Goal: Task Accomplishment & Management: Complete application form

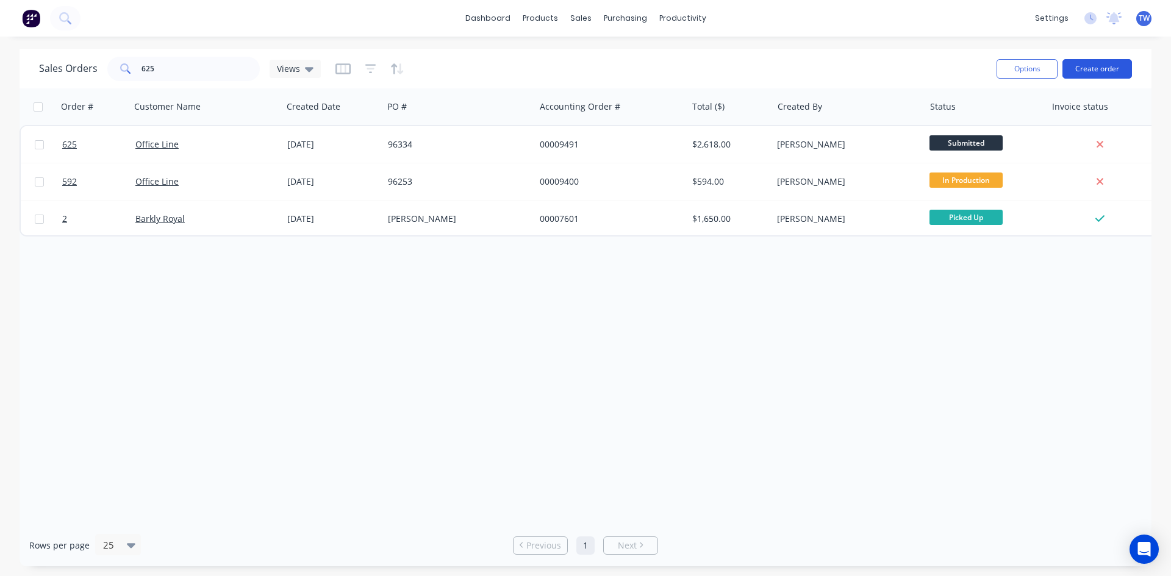
click at [1096, 70] on button "Create order" at bounding box center [1097, 69] width 70 height 20
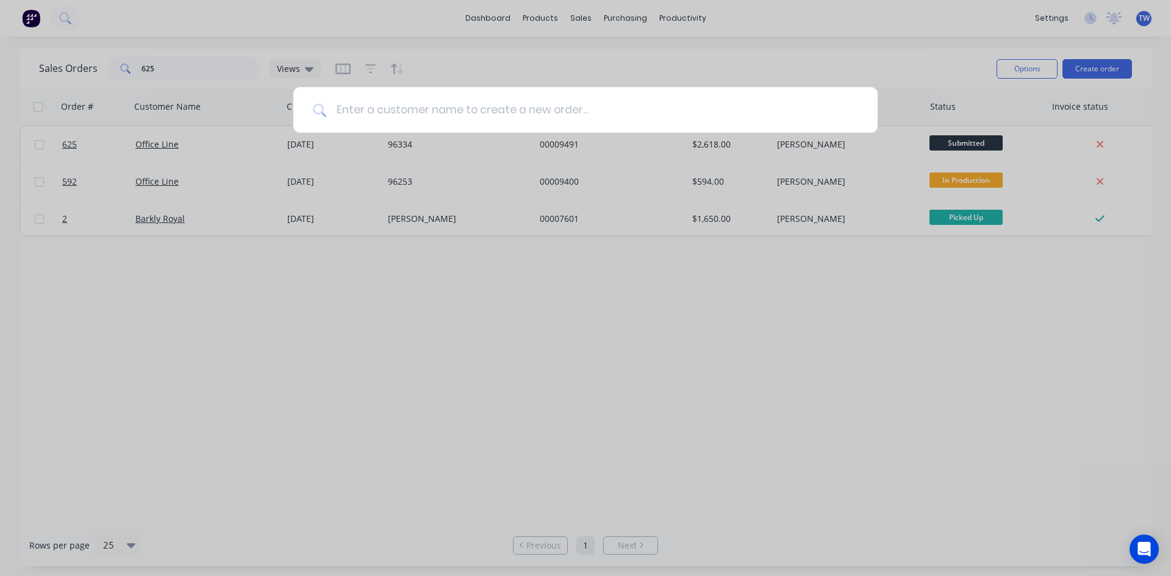
click at [675, 113] on input at bounding box center [592, 110] width 532 height 46
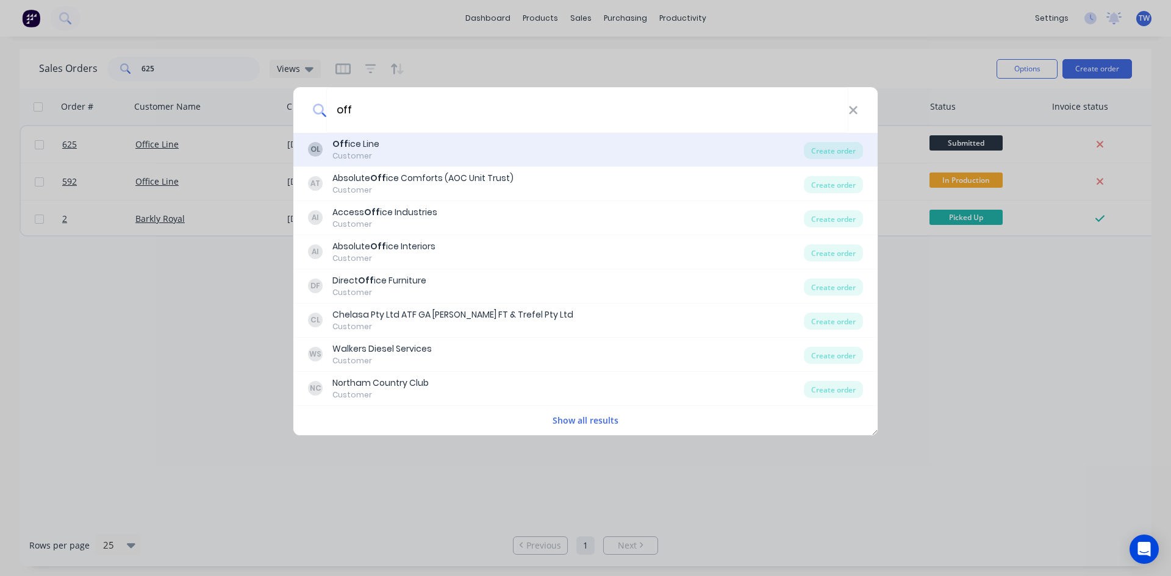
type input "off"
click at [360, 154] on div "Customer" at bounding box center [355, 156] width 47 height 11
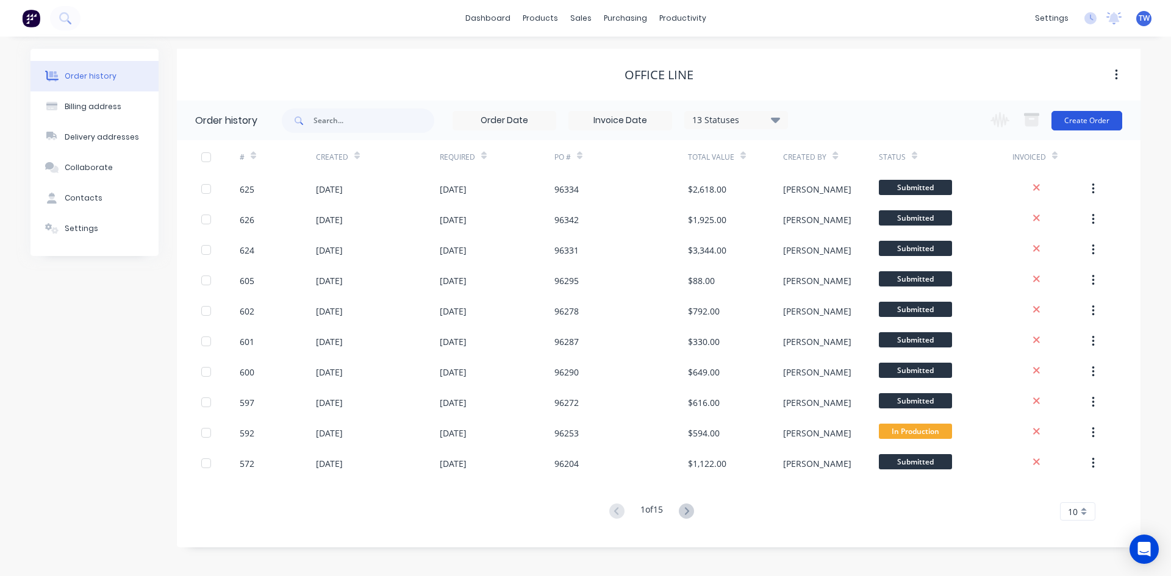
click at [1071, 124] on button "Create Order" at bounding box center [1086, 121] width 71 height 20
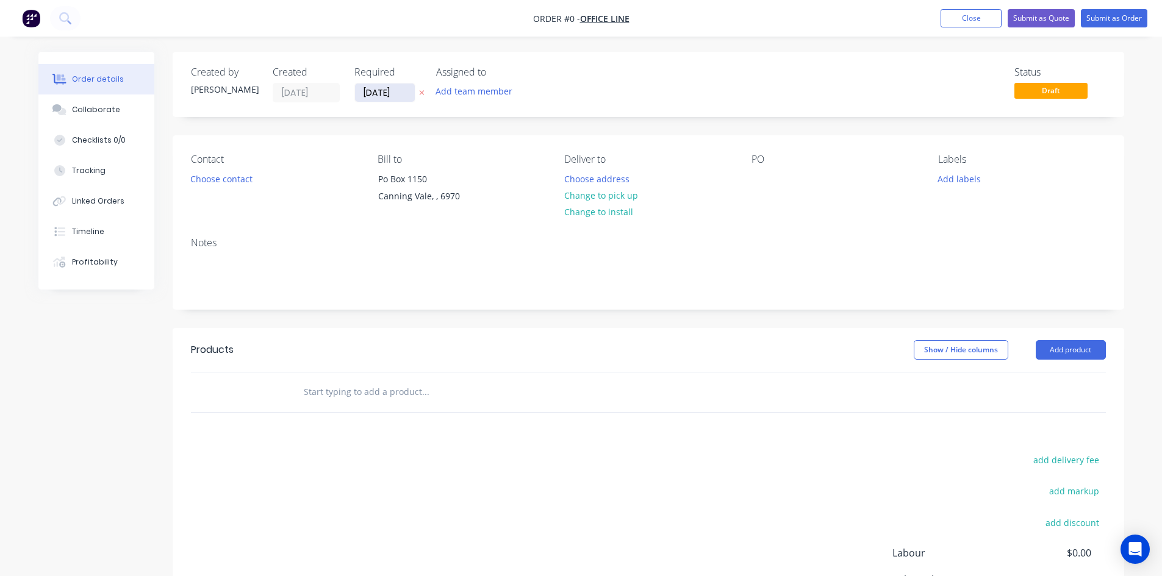
click at [398, 94] on input "[DATE]" at bounding box center [385, 93] width 60 height 18
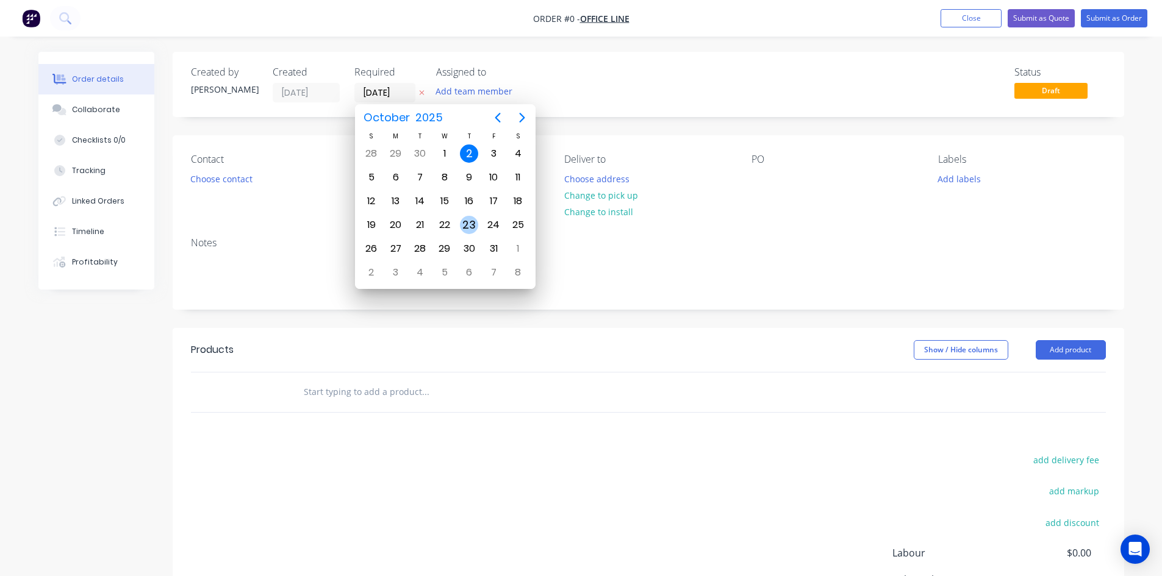
click at [460, 227] on div "23" at bounding box center [469, 224] width 24 height 23
type input "[DATE]"
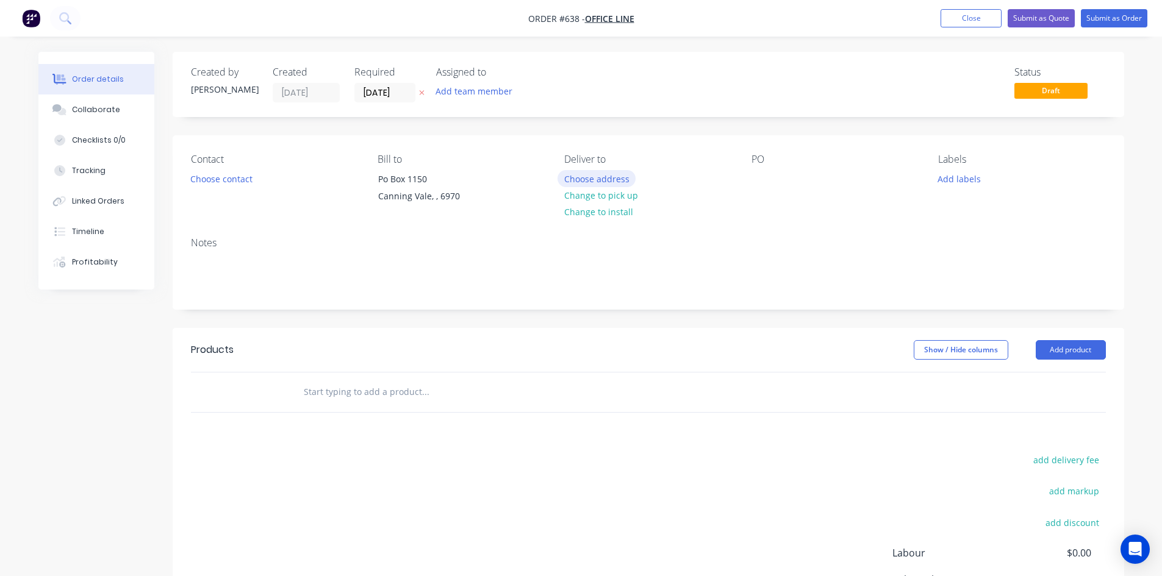
click at [581, 180] on button "Choose address" at bounding box center [596, 178] width 78 height 16
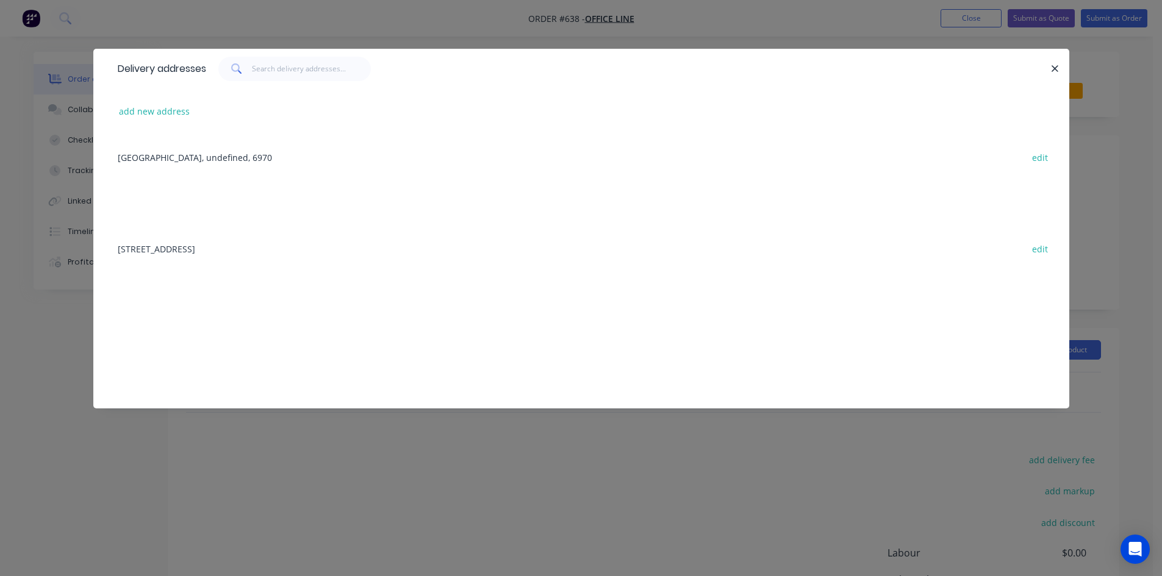
click at [291, 248] on div "[STREET_ADDRESS] edit" at bounding box center [581, 249] width 939 height 46
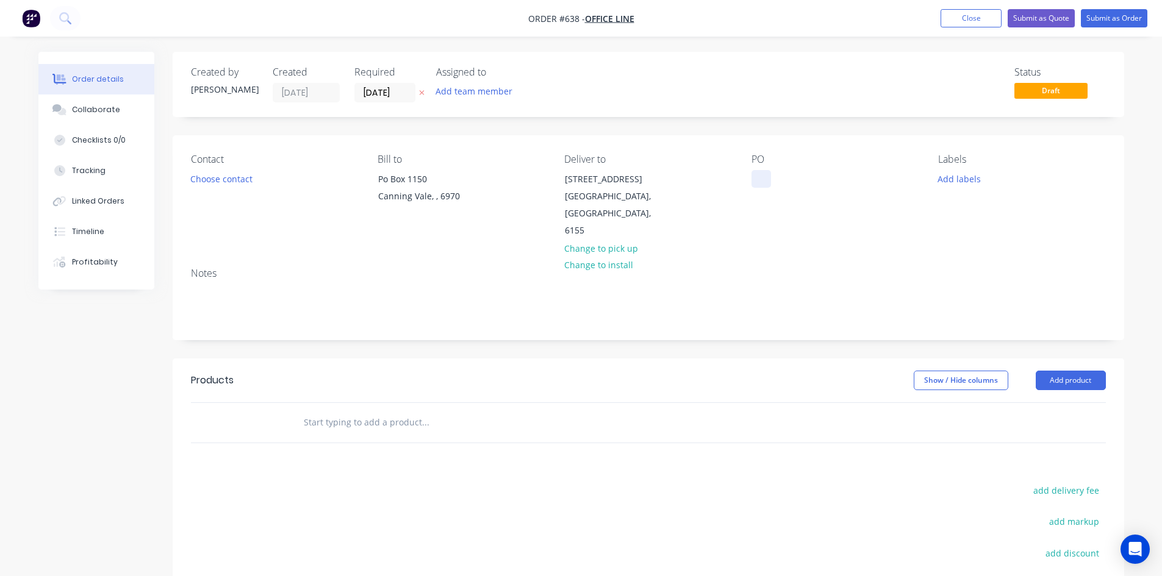
click at [759, 180] on div at bounding box center [761, 179] width 20 height 18
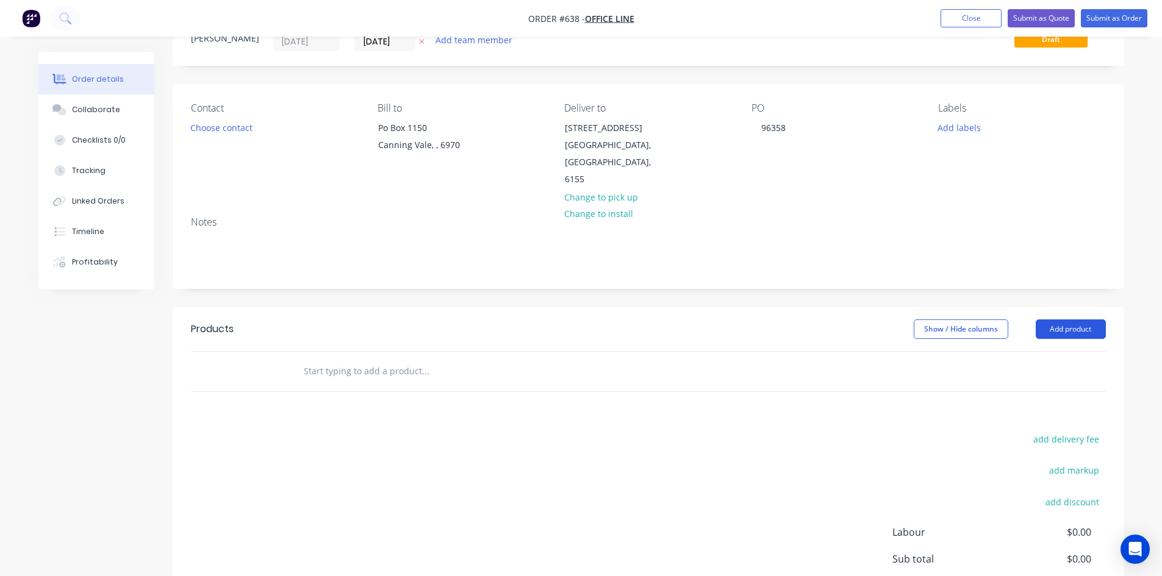
scroll to position [122, 0]
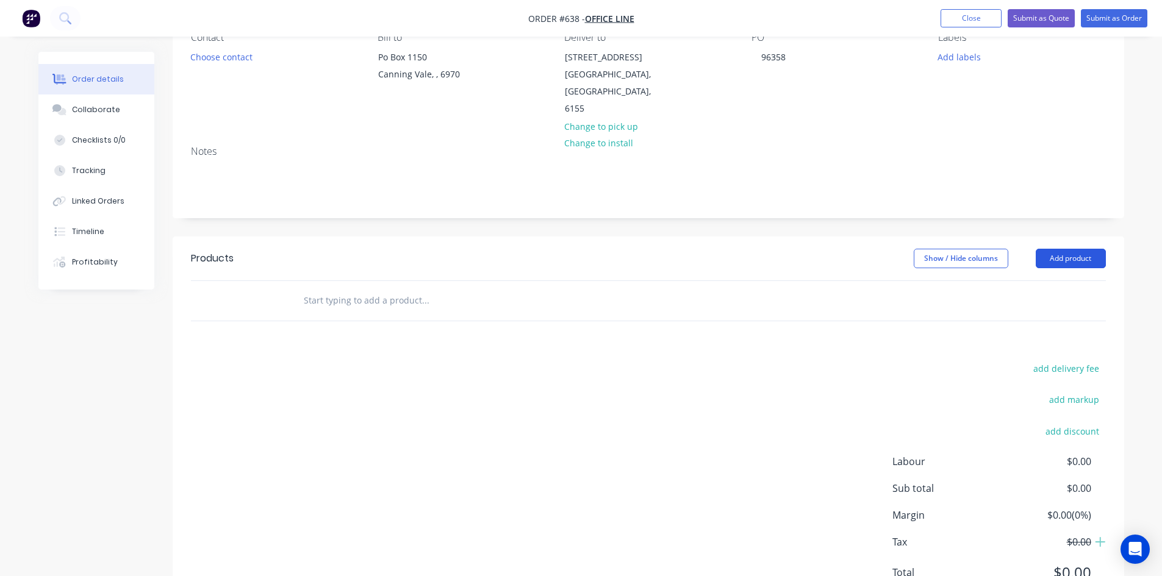
click at [1073, 249] on button "Add product" at bounding box center [1070, 259] width 70 height 20
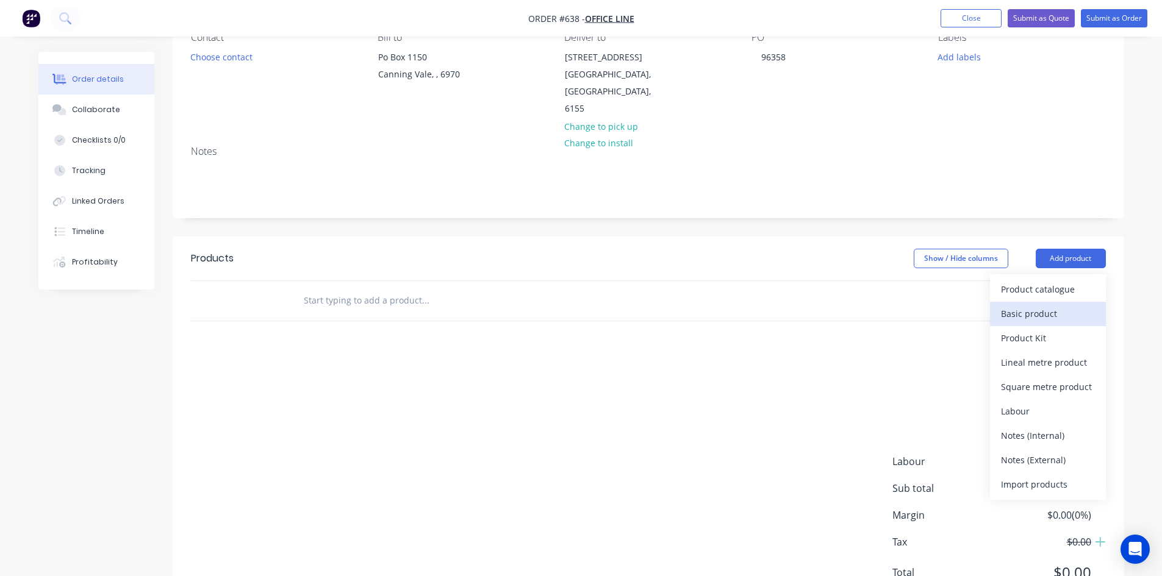
click at [1021, 305] on div "Basic product" at bounding box center [1048, 314] width 94 height 18
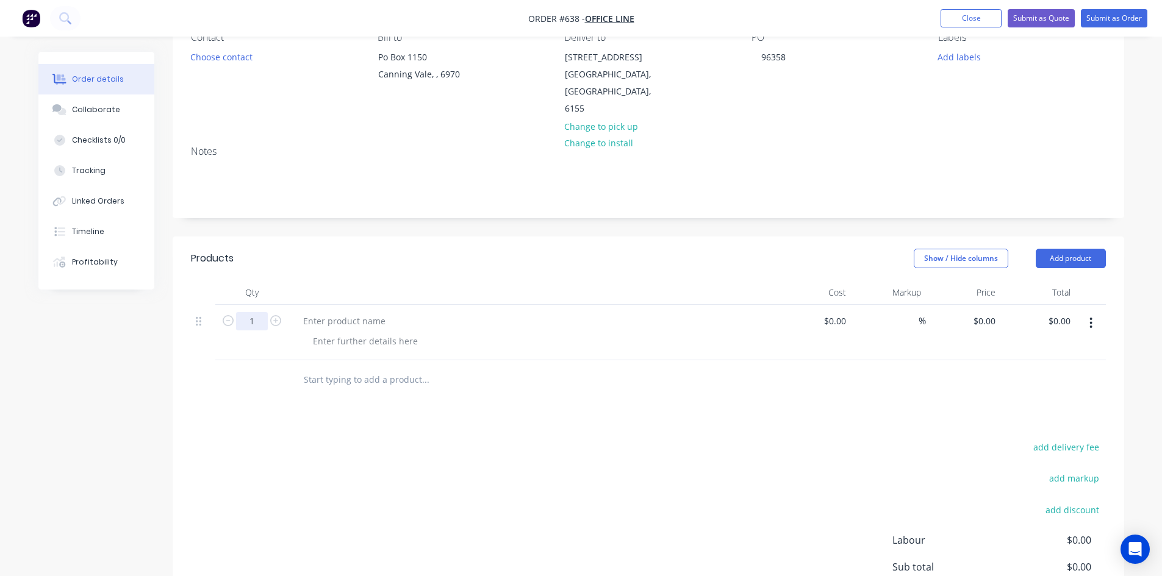
click at [259, 312] on input "1" at bounding box center [252, 321] width 32 height 18
type input "2"
click at [313, 312] on div at bounding box center [344, 321] width 102 height 18
click at [334, 312] on div at bounding box center [344, 321] width 102 height 18
paste div
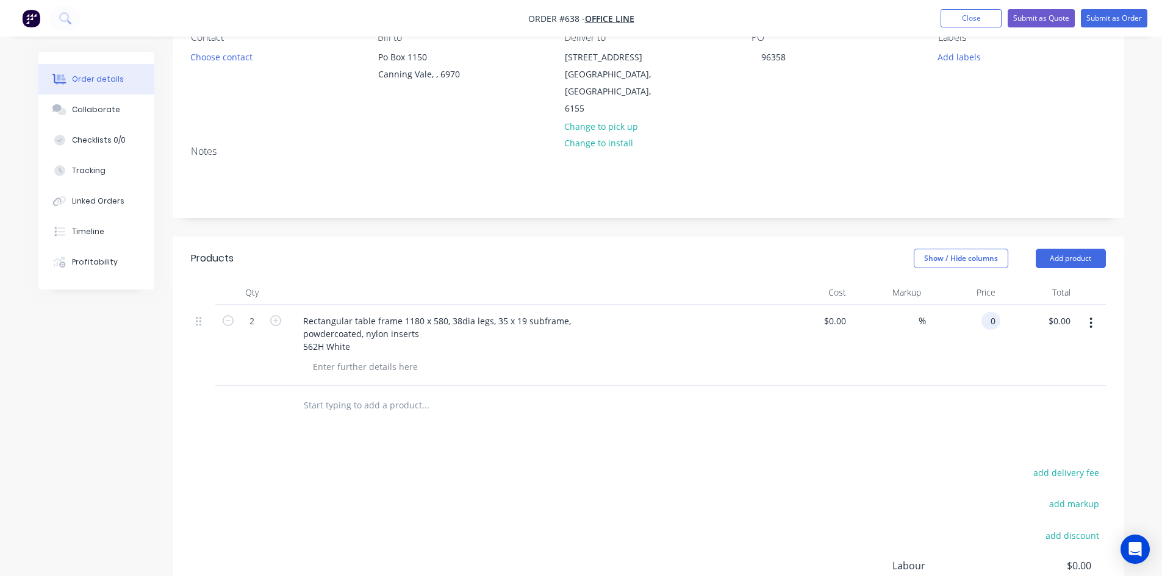
click at [990, 312] on input "0" at bounding box center [993, 321] width 14 height 18
type input "$125.00"
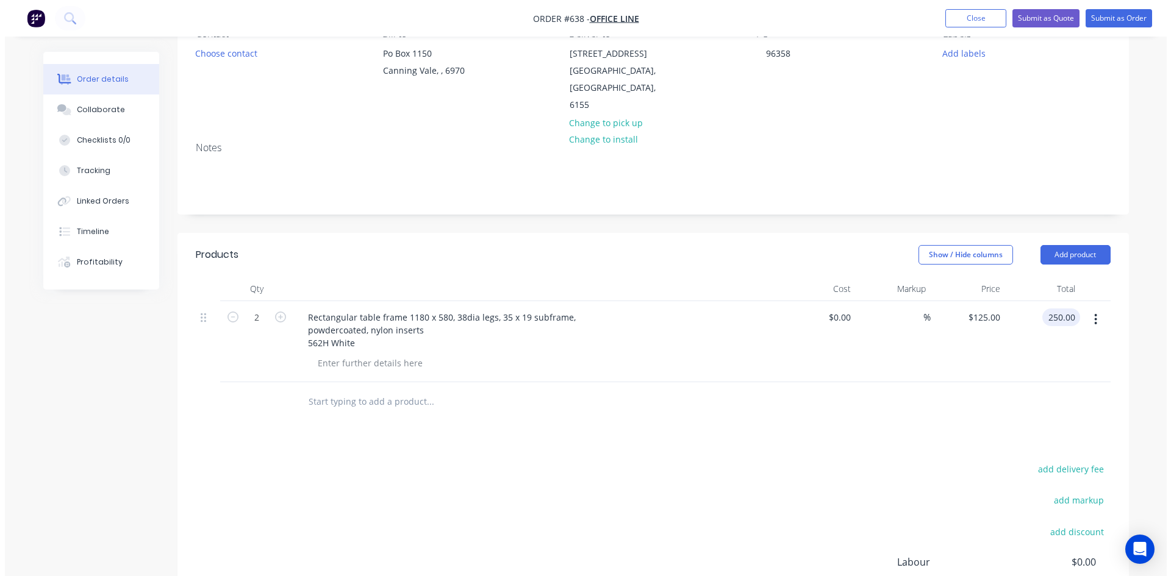
scroll to position [0, 0]
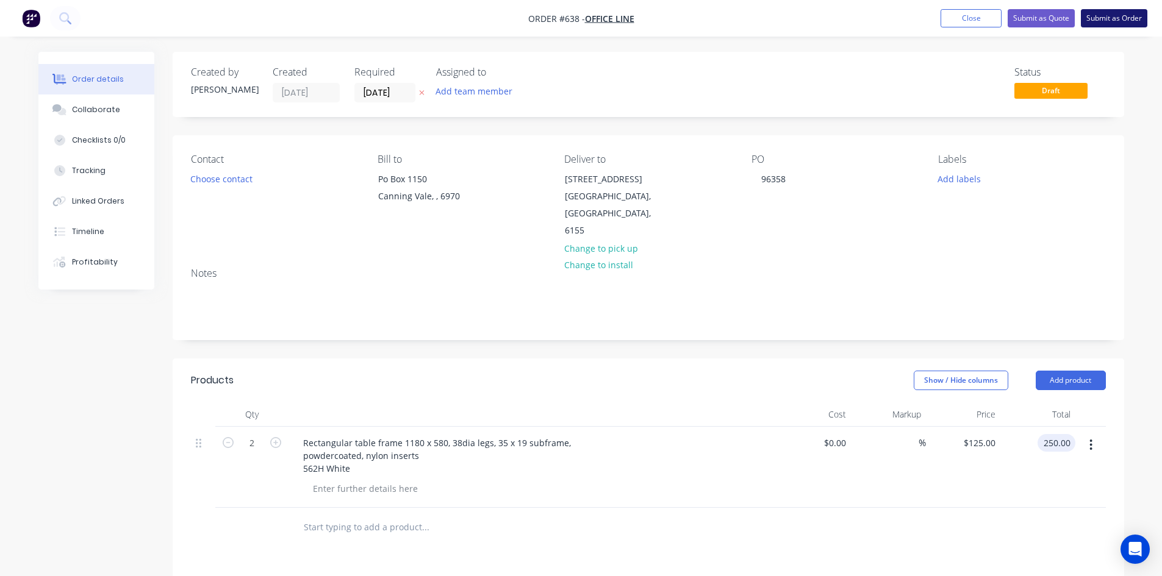
type input "$250.00"
click at [1110, 24] on button "Submit as Order" at bounding box center [1113, 18] width 66 height 18
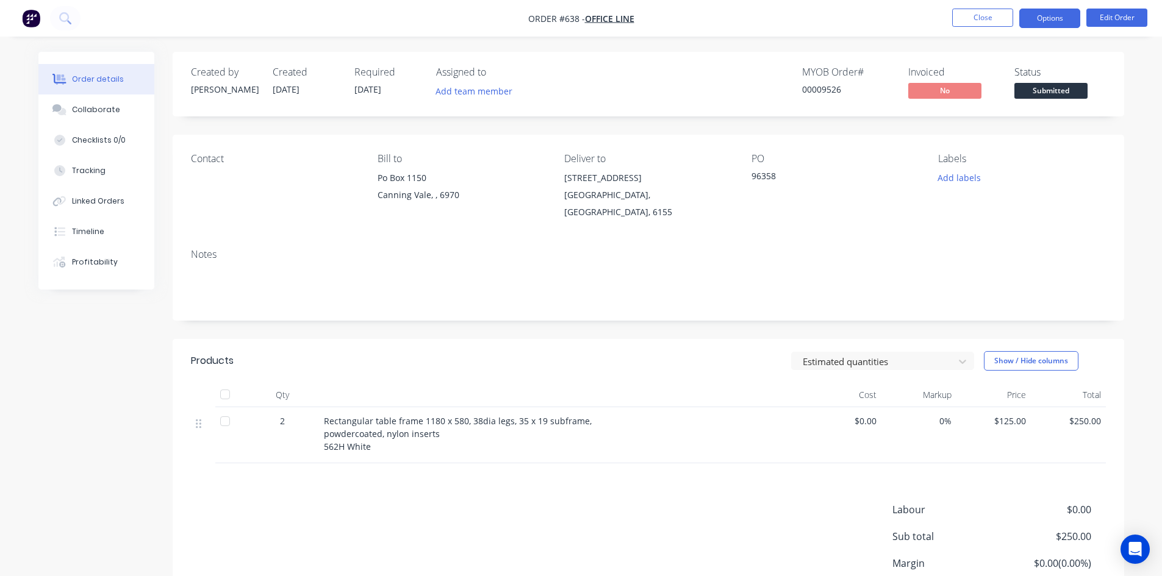
click at [1055, 21] on button "Options" at bounding box center [1049, 19] width 61 height 20
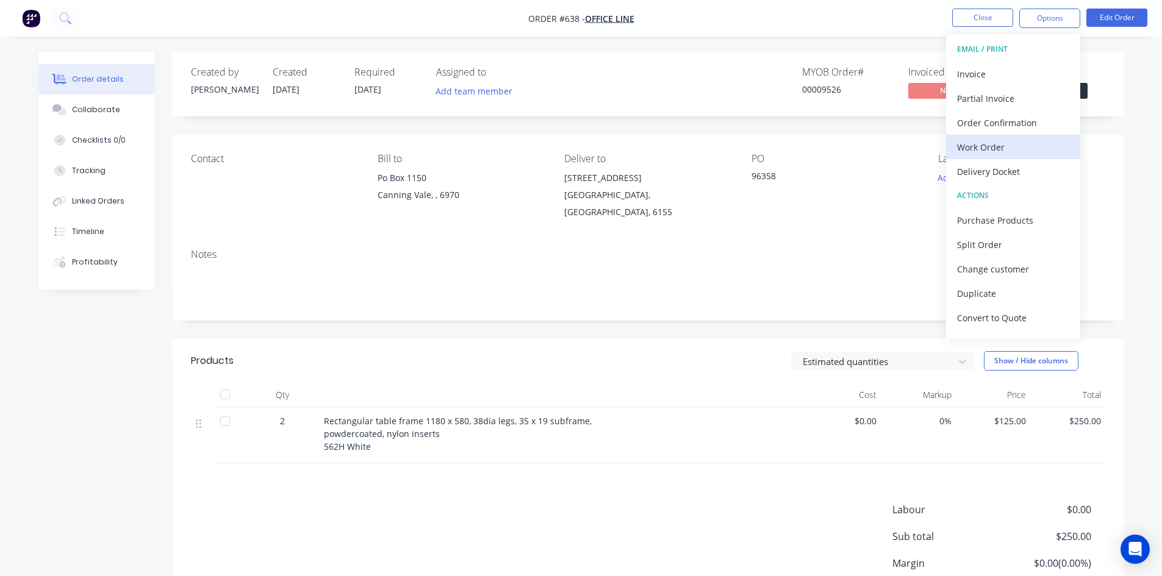
click at [990, 154] on div "Work Order" at bounding box center [1013, 147] width 112 height 18
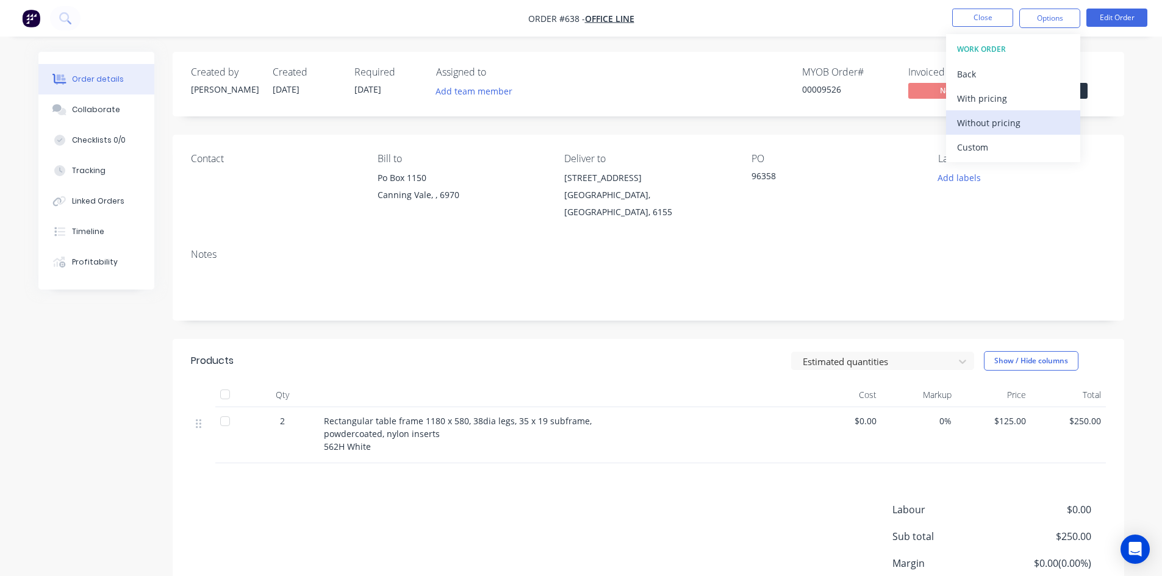
click at [1005, 131] on div "Without pricing" at bounding box center [1013, 123] width 112 height 18
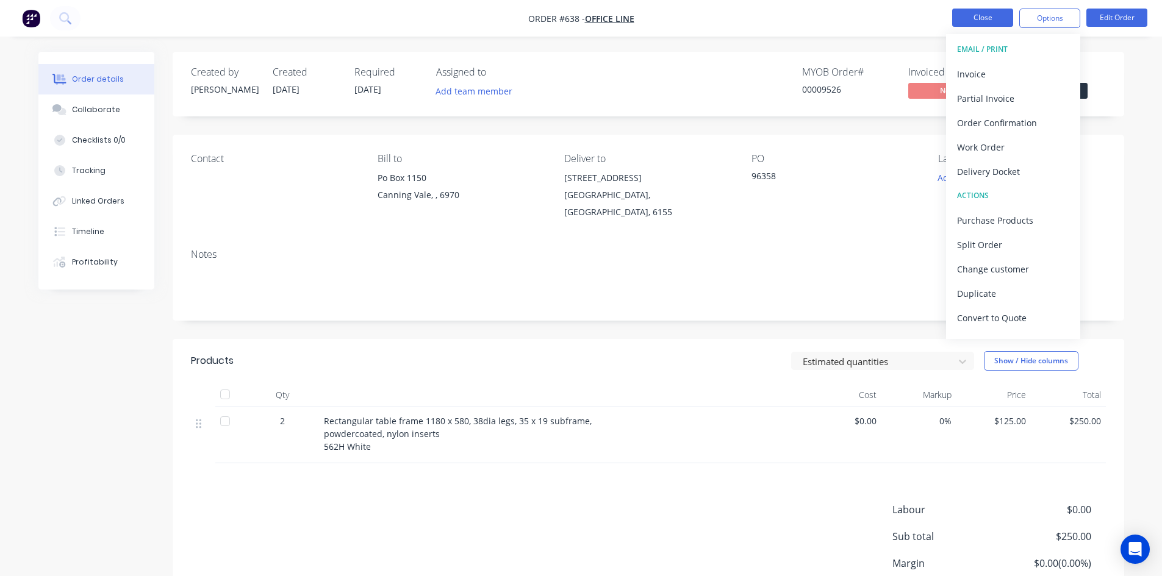
click at [999, 22] on button "Close" at bounding box center [982, 18] width 61 height 18
